Goal: Information Seeking & Learning: Find specific fact

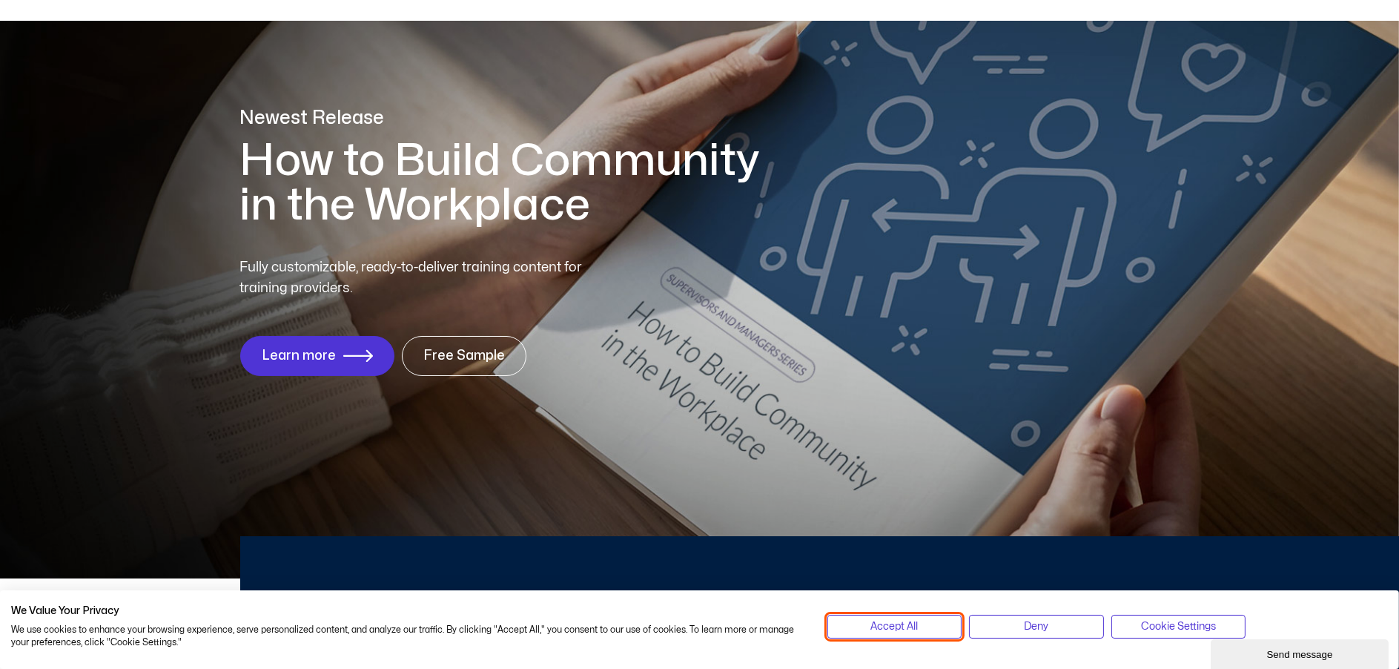
click at [896, 630] on span "Accept All" at bounding box center [894, 627] width 47 height 16
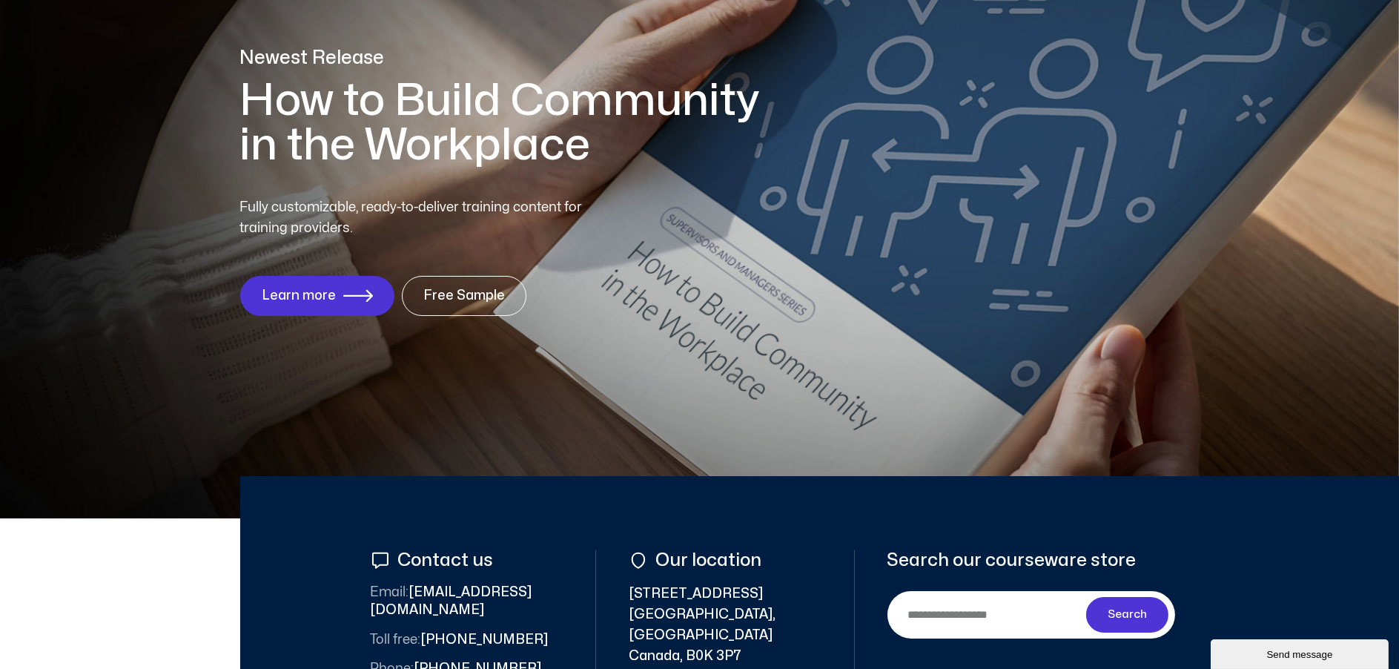
scroll to position [222, 0]
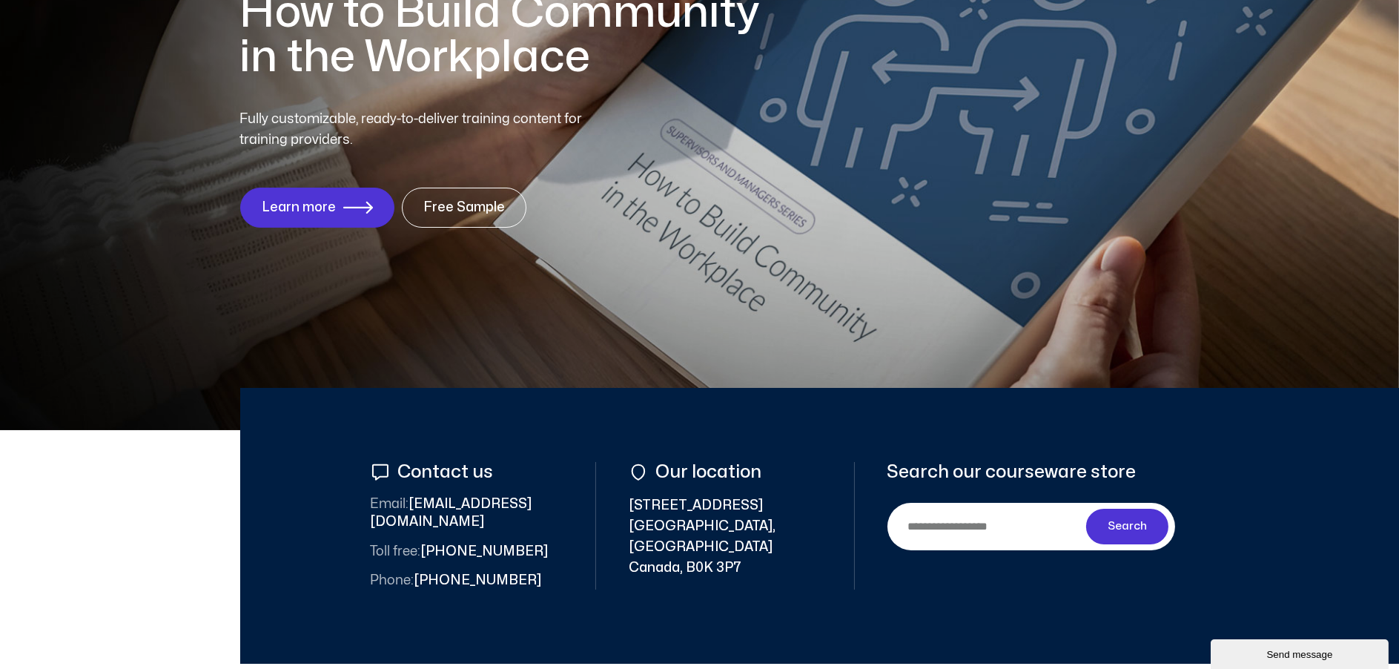
click at [979, 528] on input "Search" at bounding box center [990, 525] width 193 height 33
type input "*******"
click at [1086, 509] on button "Search" at bounding box center [1127, 527] width 83 height 36
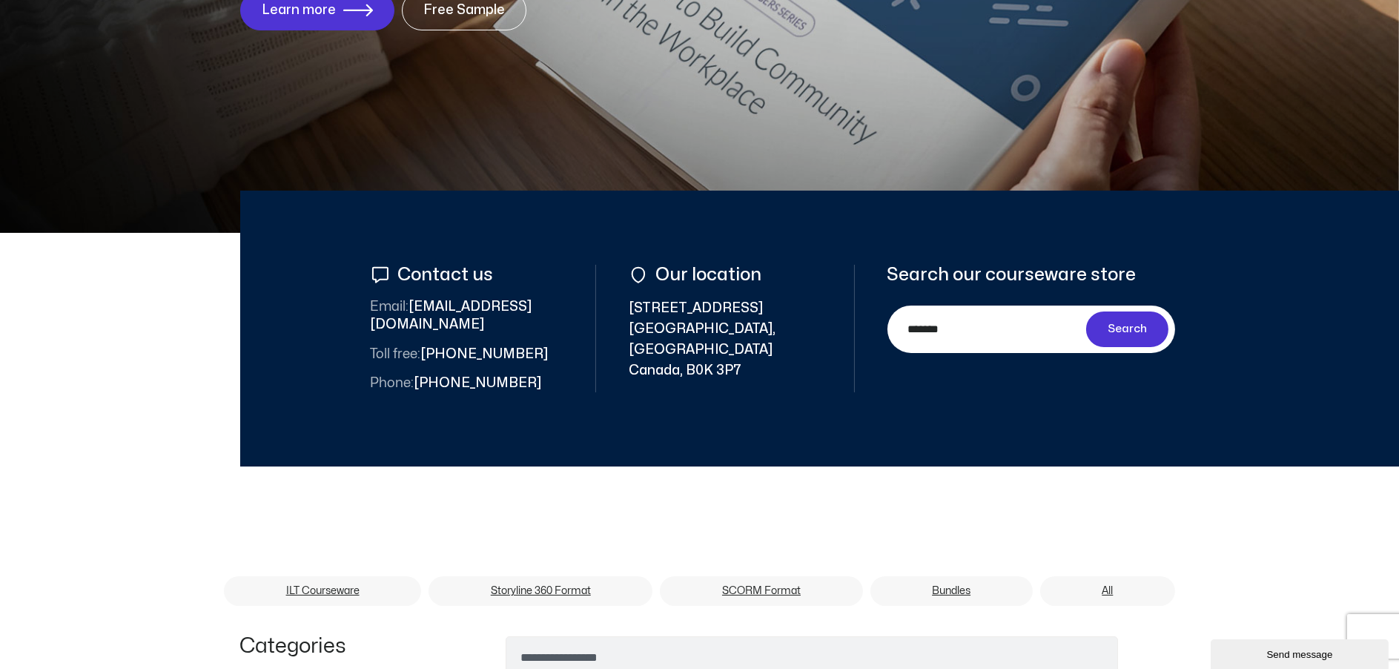
scroll to position [445, 0]
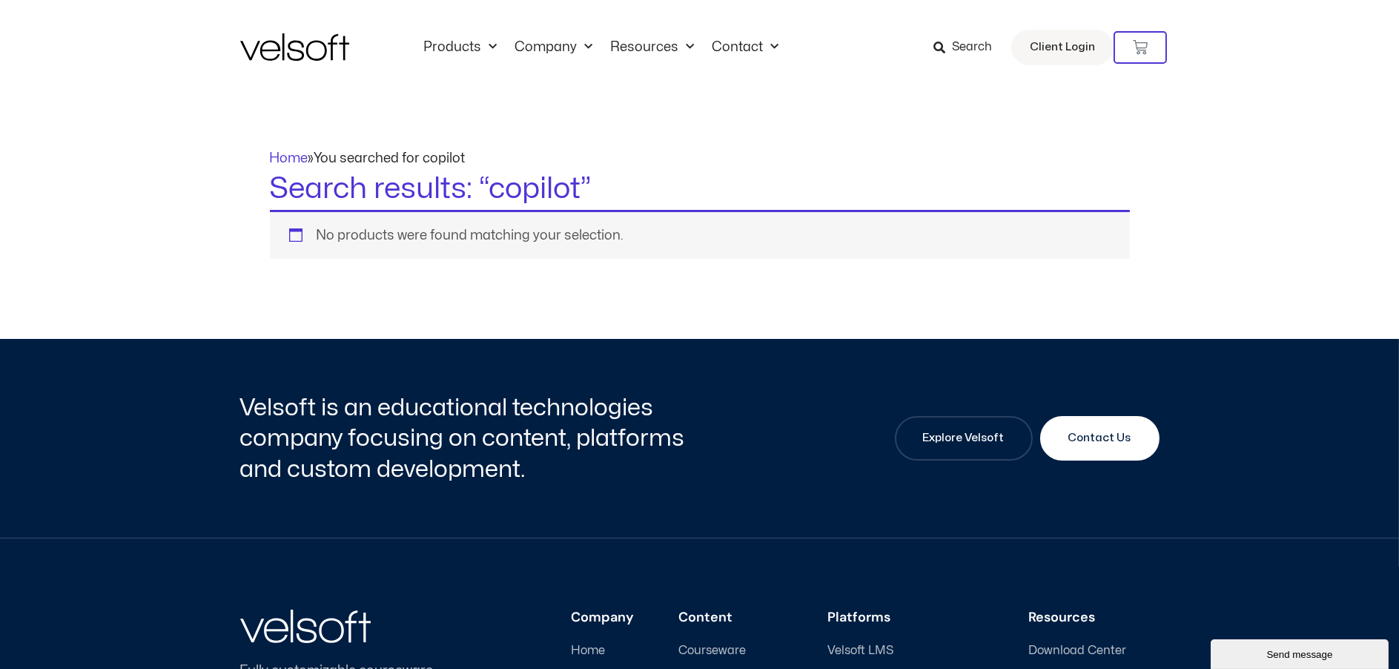
click at [214, 211] on div "Home » You searched for copilot Search results: “copilot” No products were foun…" at bounding box center [699, 217] width 1399 height 244
